Goal: Obtain resource: Download file/media

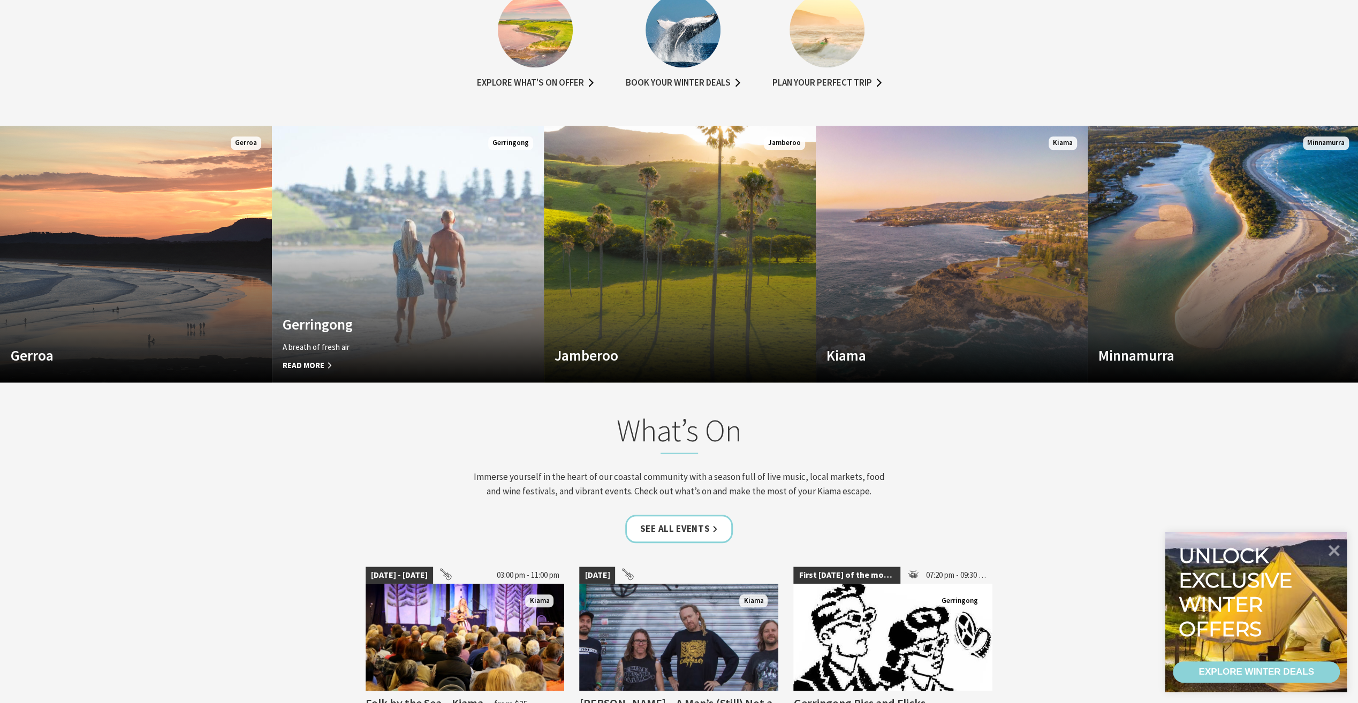
scroll to position [892, 0]
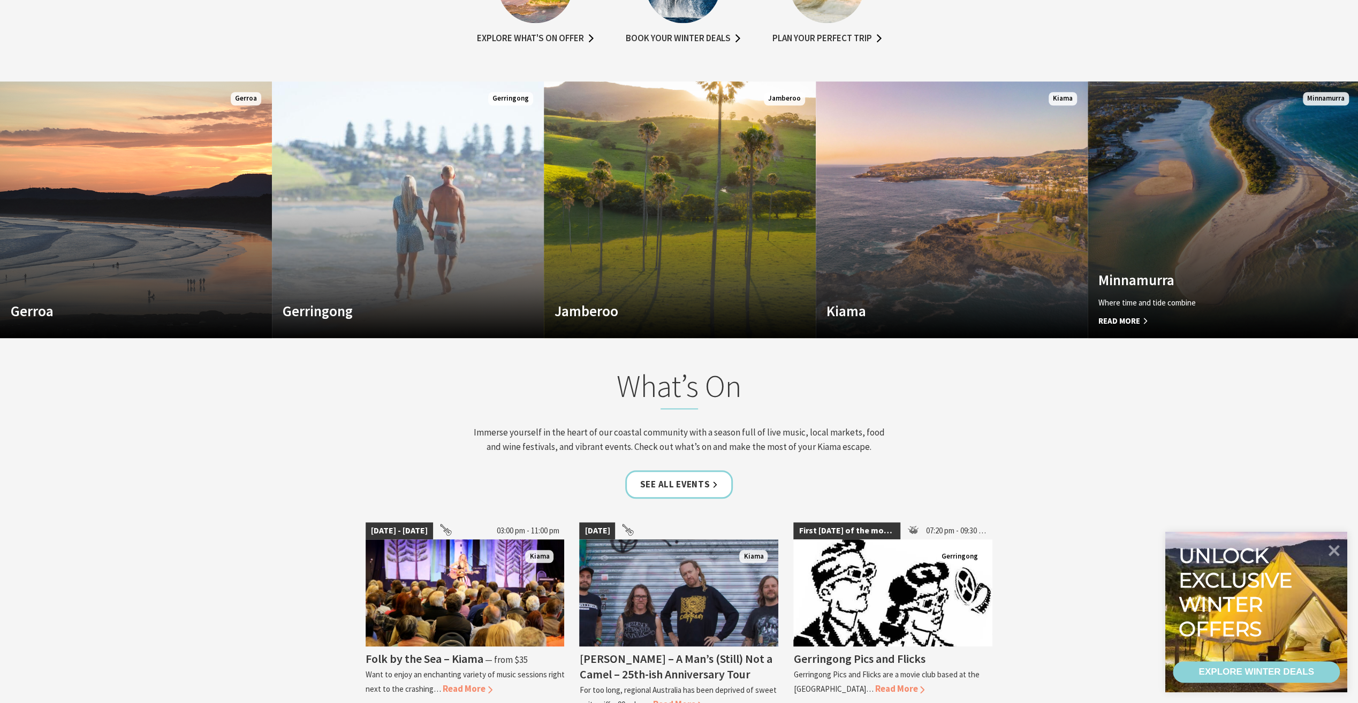
click at [1141, 320] on span "Read More" at bounding box center [1203, 321] width 210 height 13
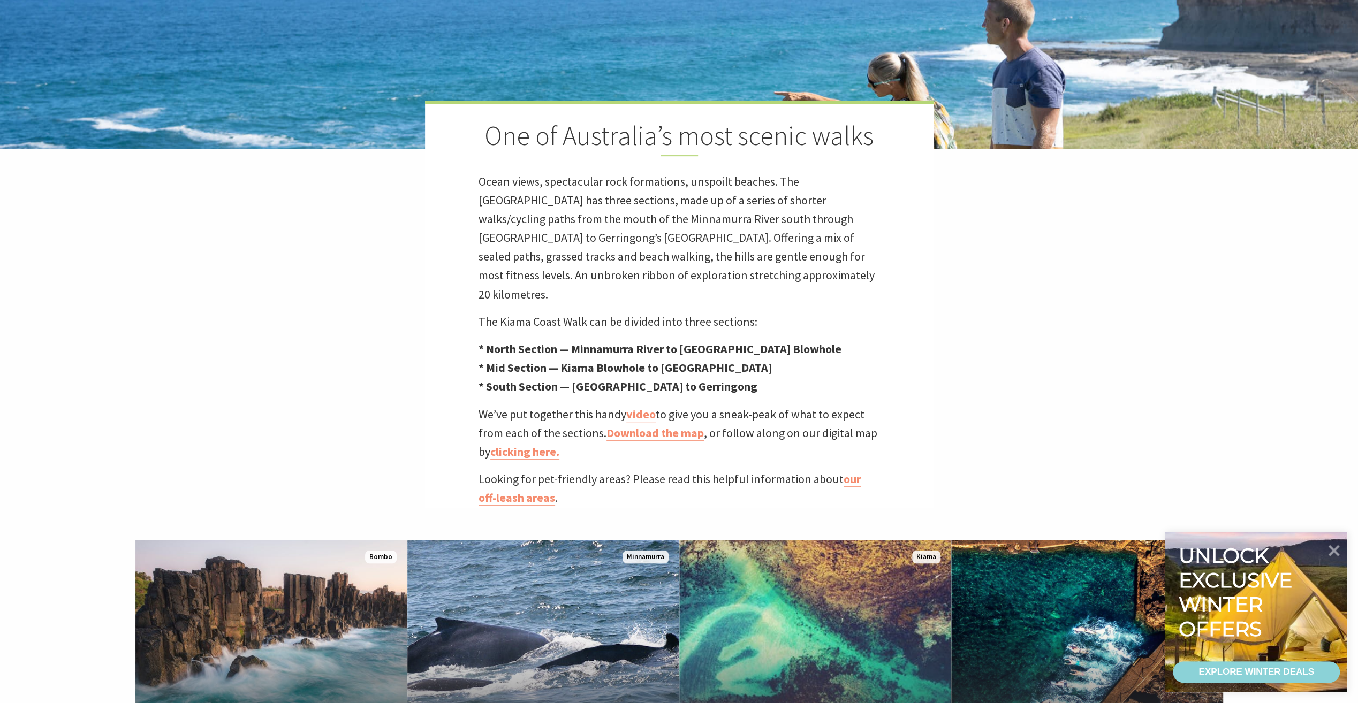
scroll to position [446, 0]
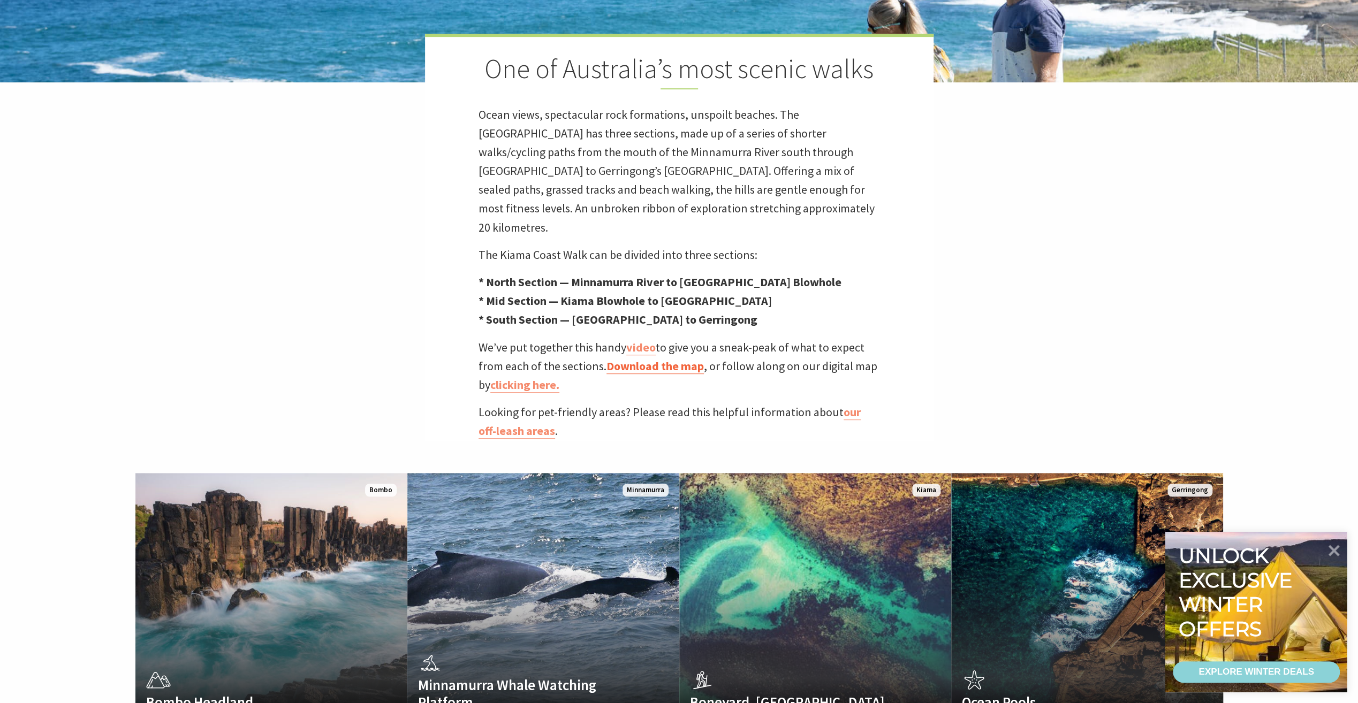
click at [661, 359] on link "Download the map" at bounding box center [655, 367] width 97 height 16
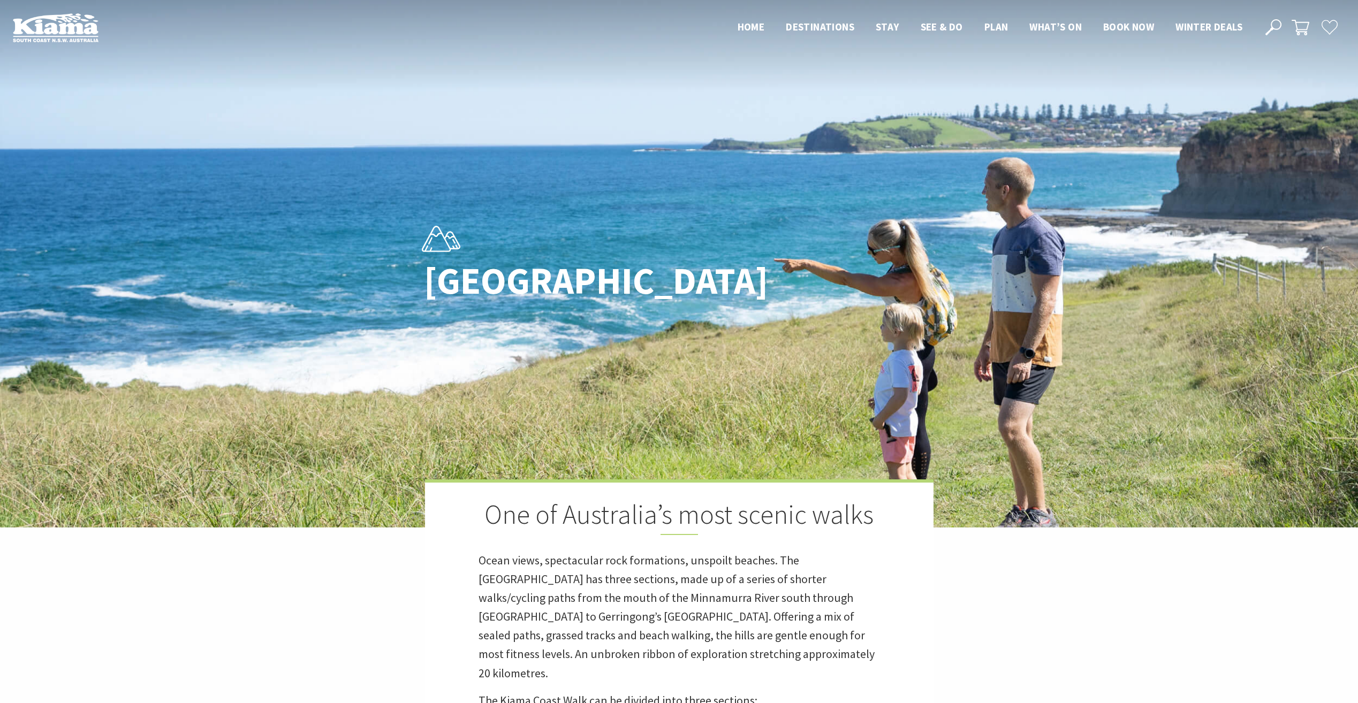
scroll to position [223, 0]
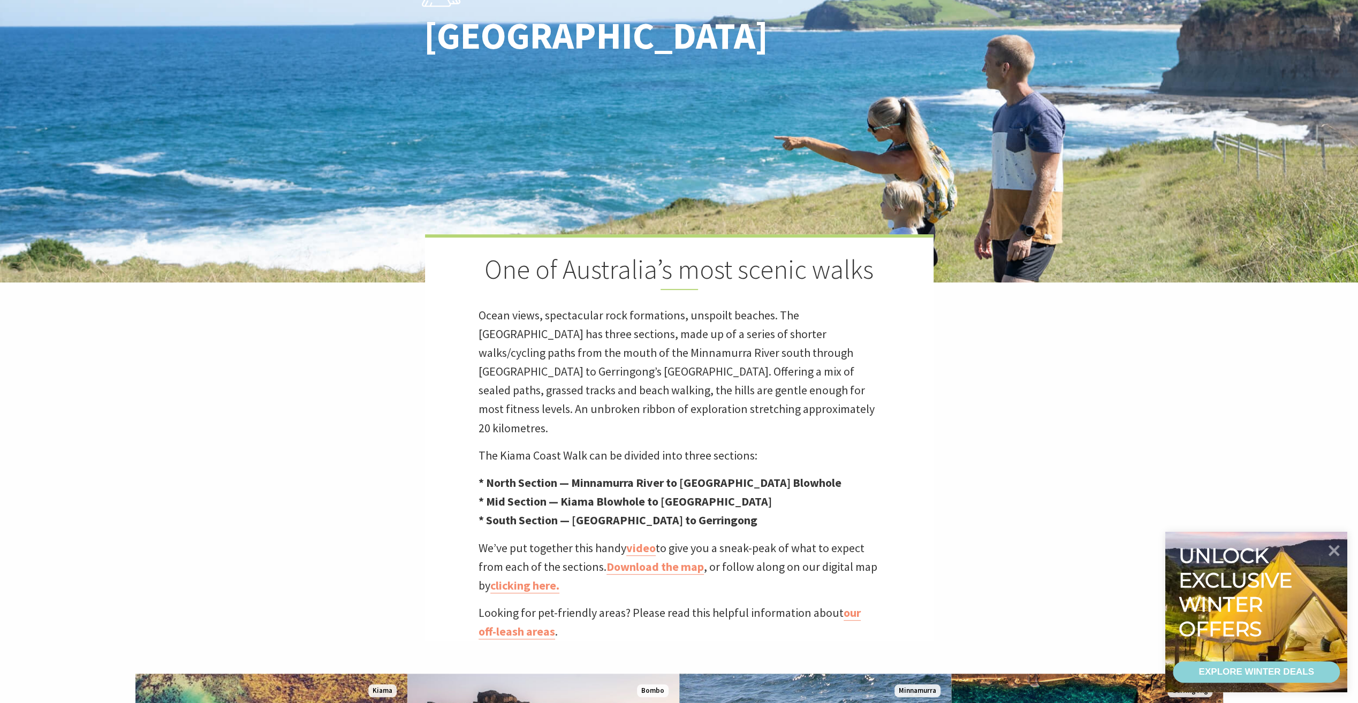
scroll to position [268, 0]
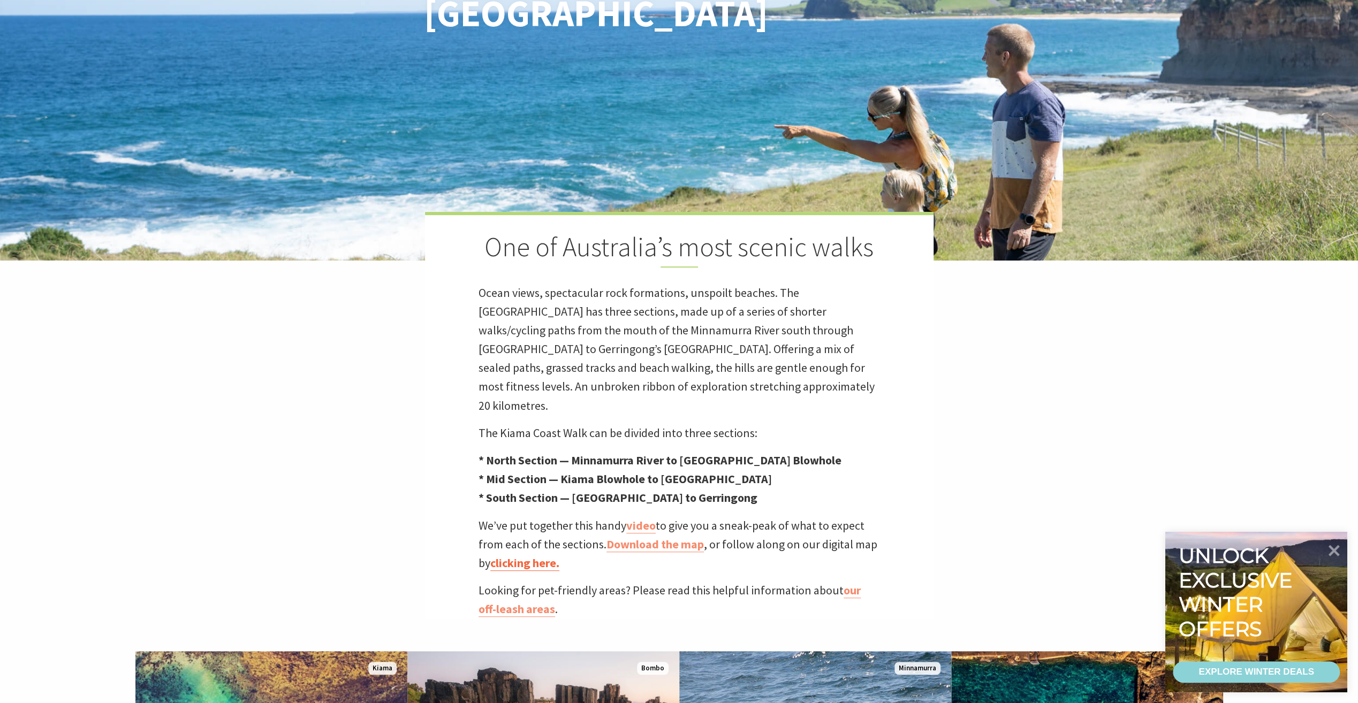
click at [543, 556] on link "clicking here." at bounding box center [524, 564] width 69 height 16
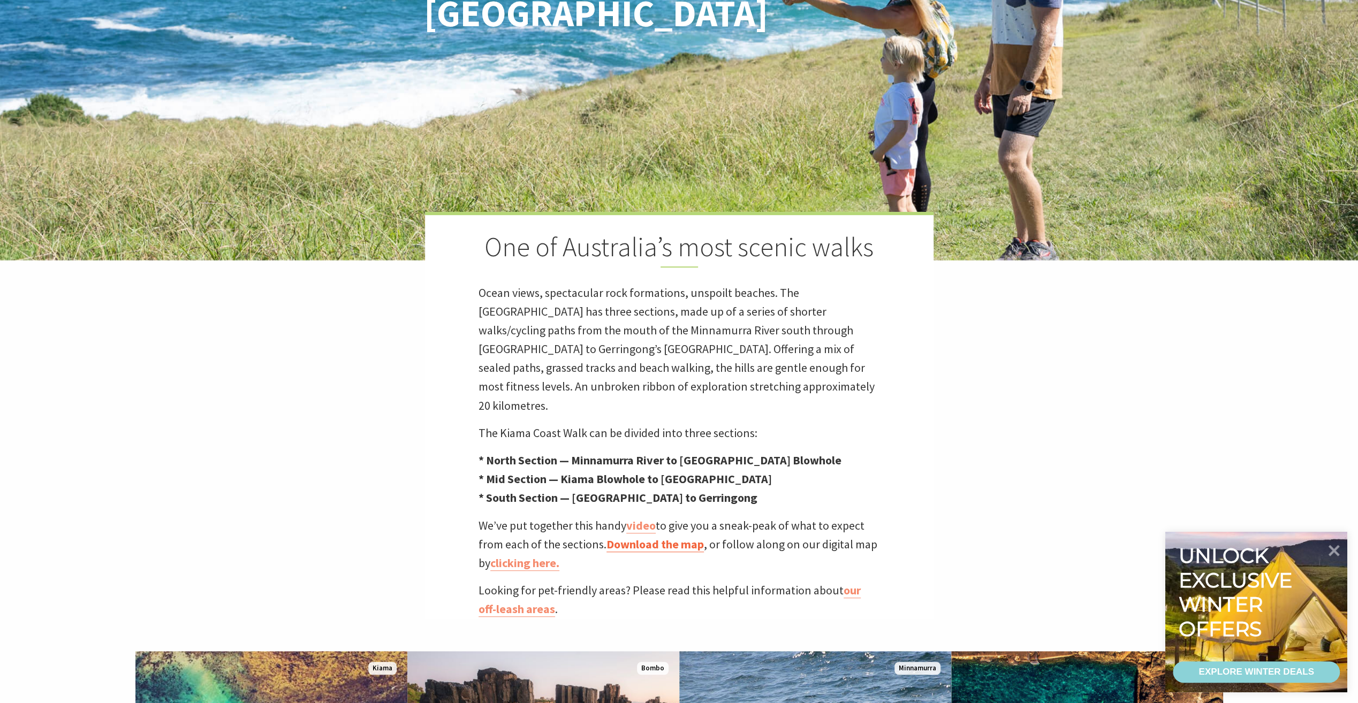
scroll to position [359, 1371]
click at [649, 537] on link "Download the map" at bounding box center [655, 545] width 97 height 16
